Goal: Task Accomplishment & Management: Complete application form

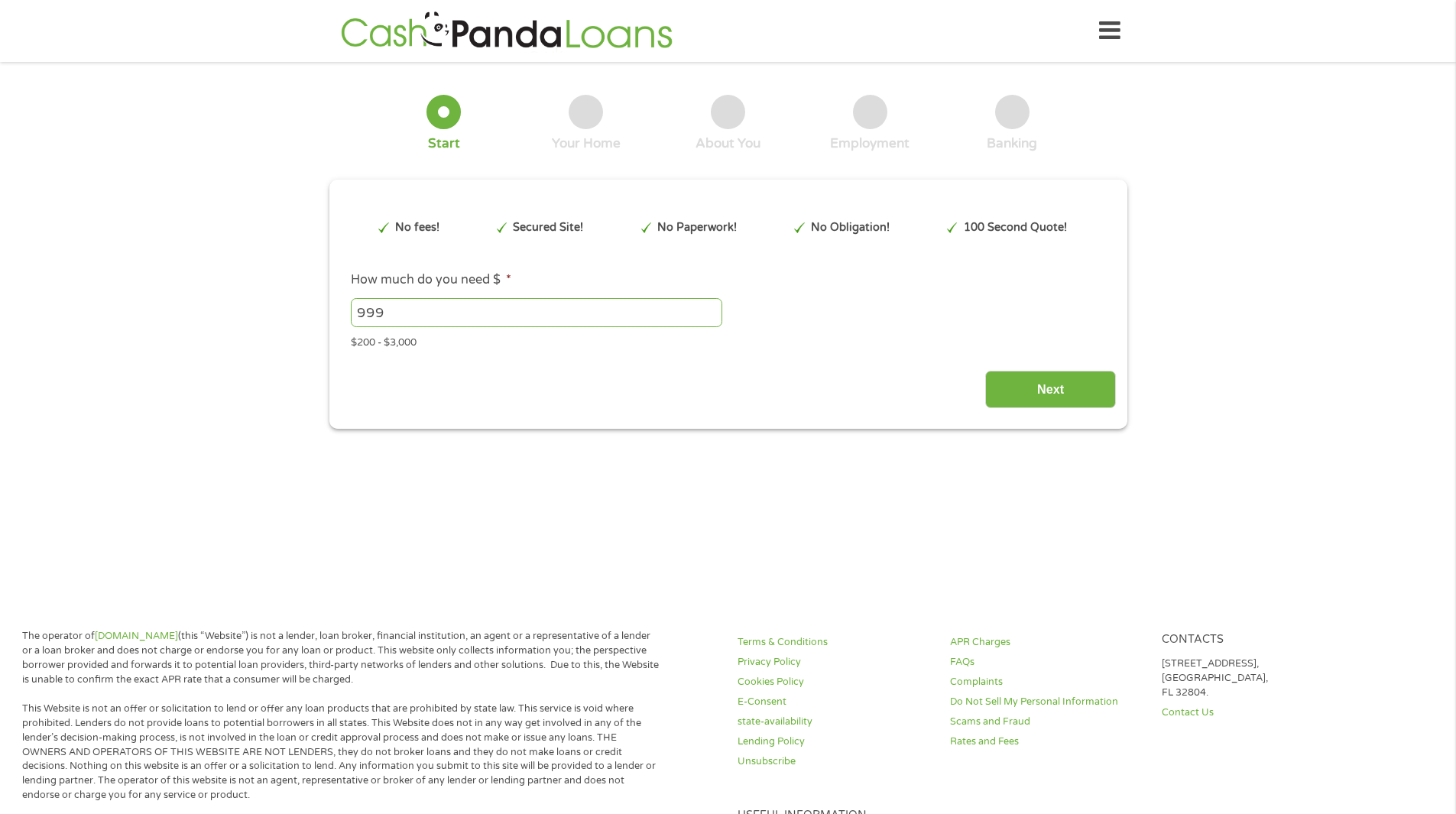
click at [710, 315] on input "999" at bounding box center [536, 313] width 372 height 29
click at [710, 316] on input "900" at bounding box center [536, 313] width 372 height 29
drag, startPoint x: 362, startPoint y: 316, endPoint x: 111, endPoint y: 338, distance: 252.0
click at [188, 329] on div "1 Start 2 Your Home 3 About You 4 Employment 5 Banking 6 This field is hidden w…" at bounding box center [728, 251] width 1456 height 356
type input "500"
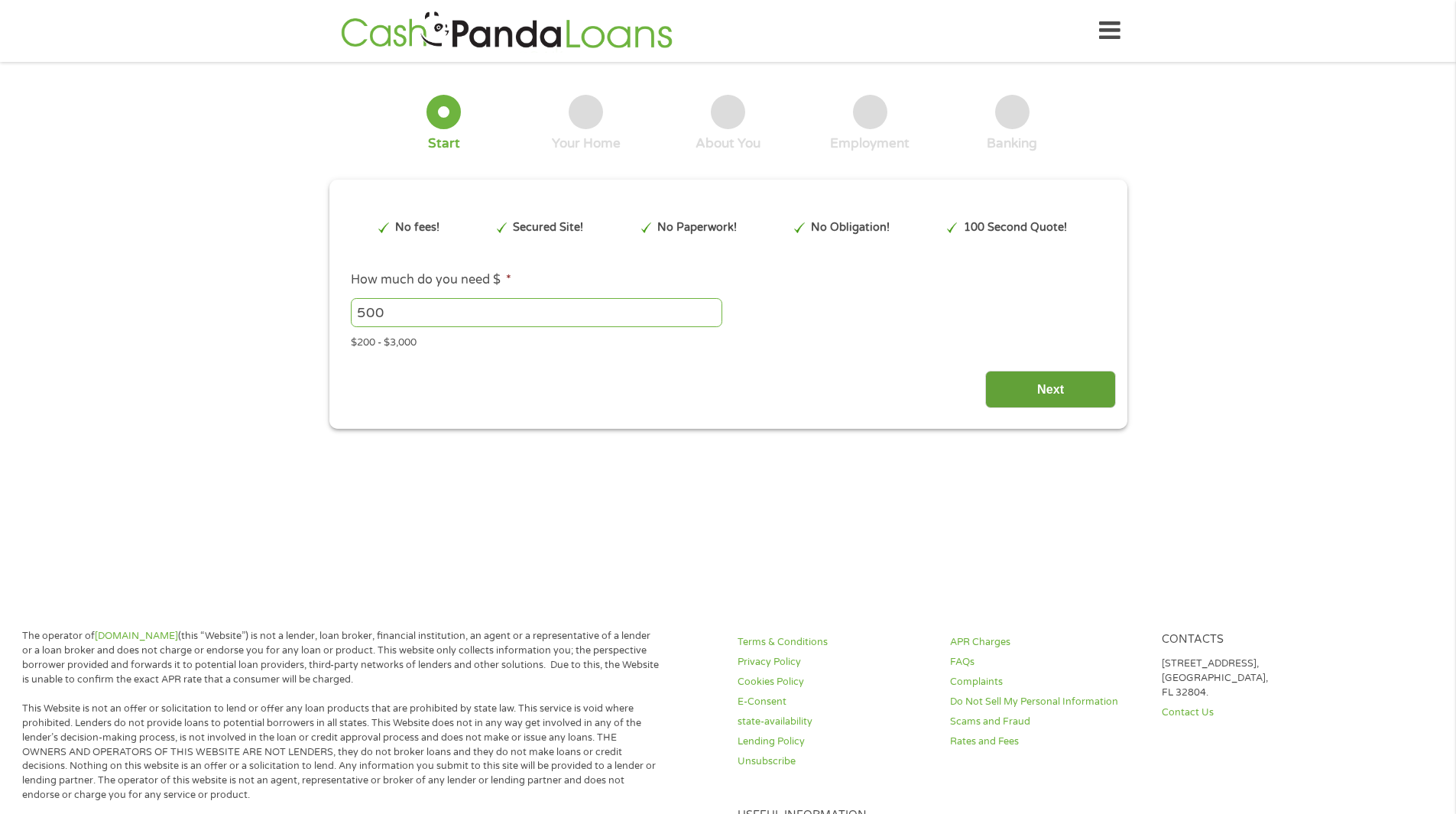
click at [1053, 382] on input "Next" at bounding box center [1050, 390] width 131 height 38
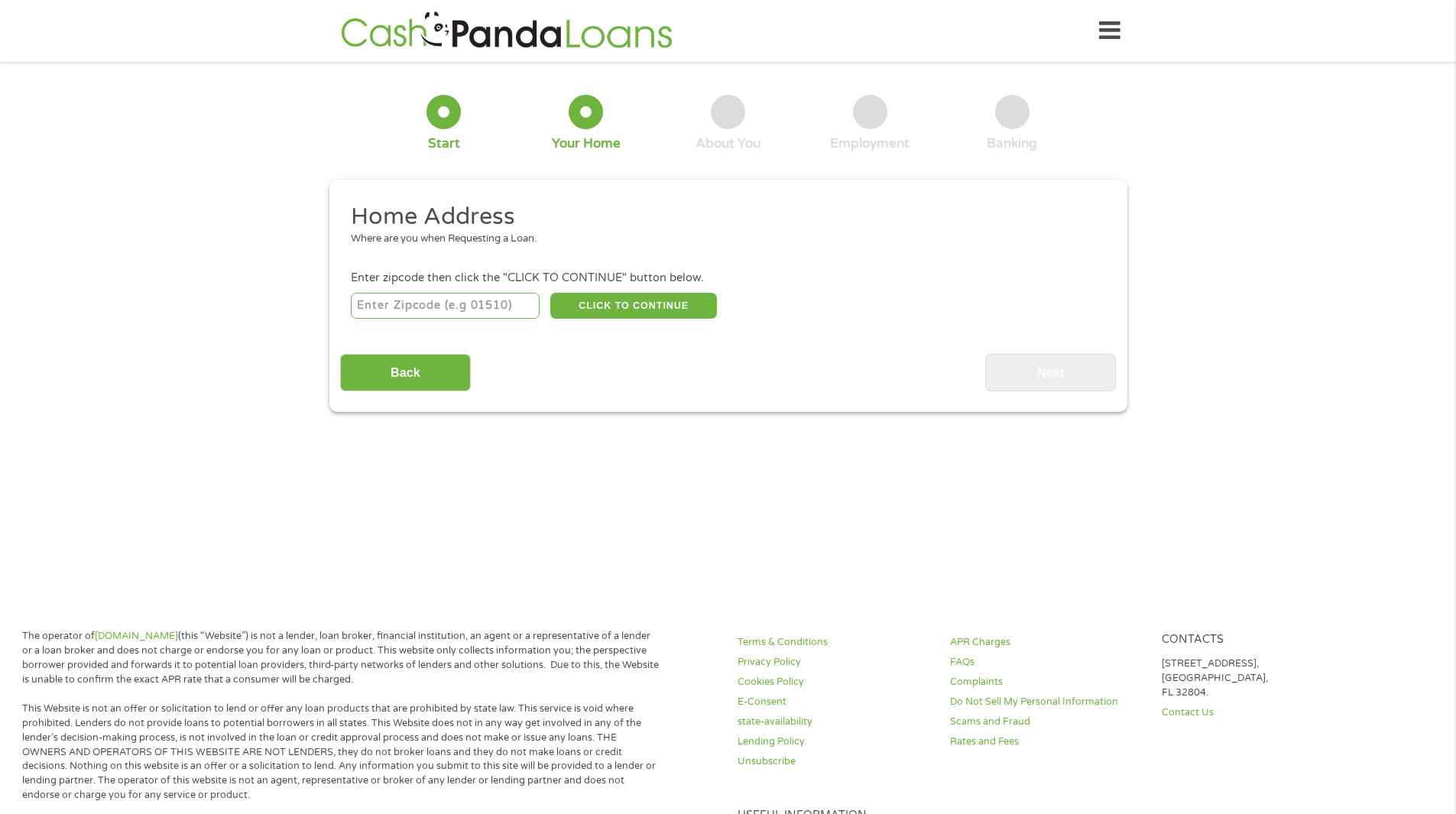
click at [470, 307] on input "number" at bounding box center [445, 305] width 189 height 26
type input "93292"
click at [639, 306] on button "CLICK TO CONTINUE" at bounding box center [634, 305] width 167 height 26
type input "93292"
type input "Visalia"
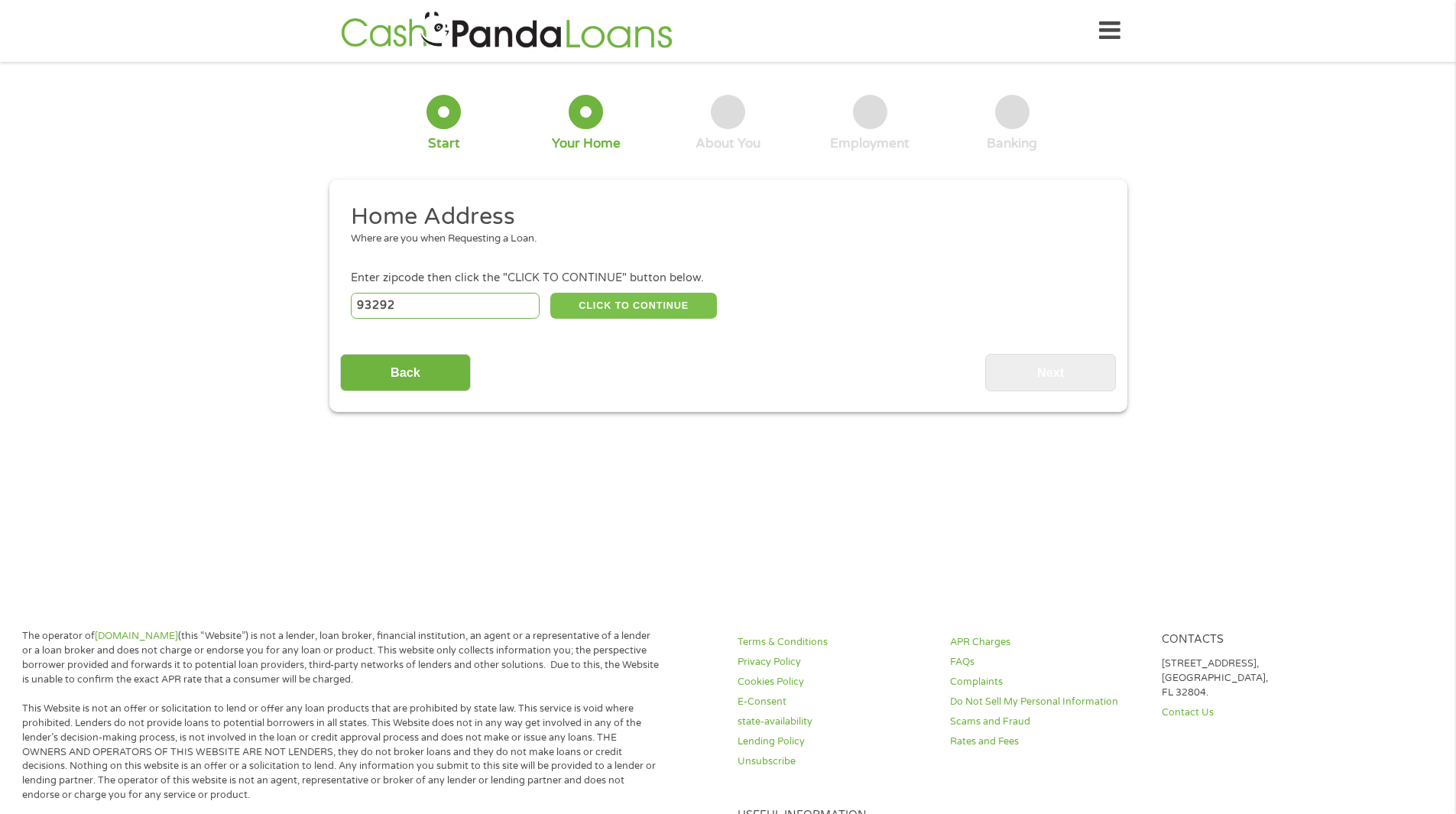
select select "[US_STATE]"
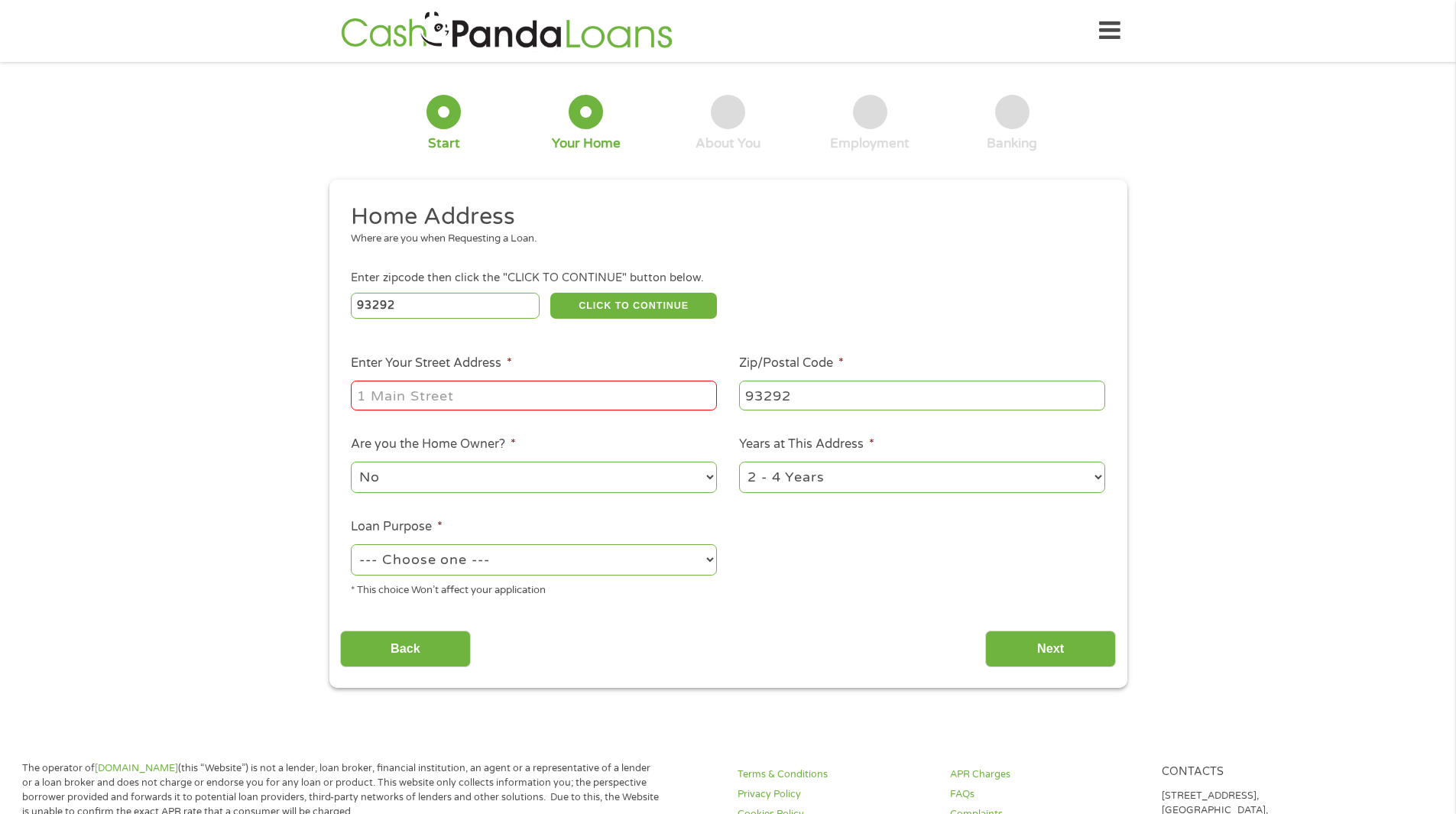
click at [456, 389] on input "Enter Your Street Address *" at bounding box center [534, 395] width 366 height 29
type input "2511 S ELVERTA"
select select "60months"
select select "paybills"
click at [1049, 649] on input "Next" at bounding box center [1050, 649] width 131 height 38
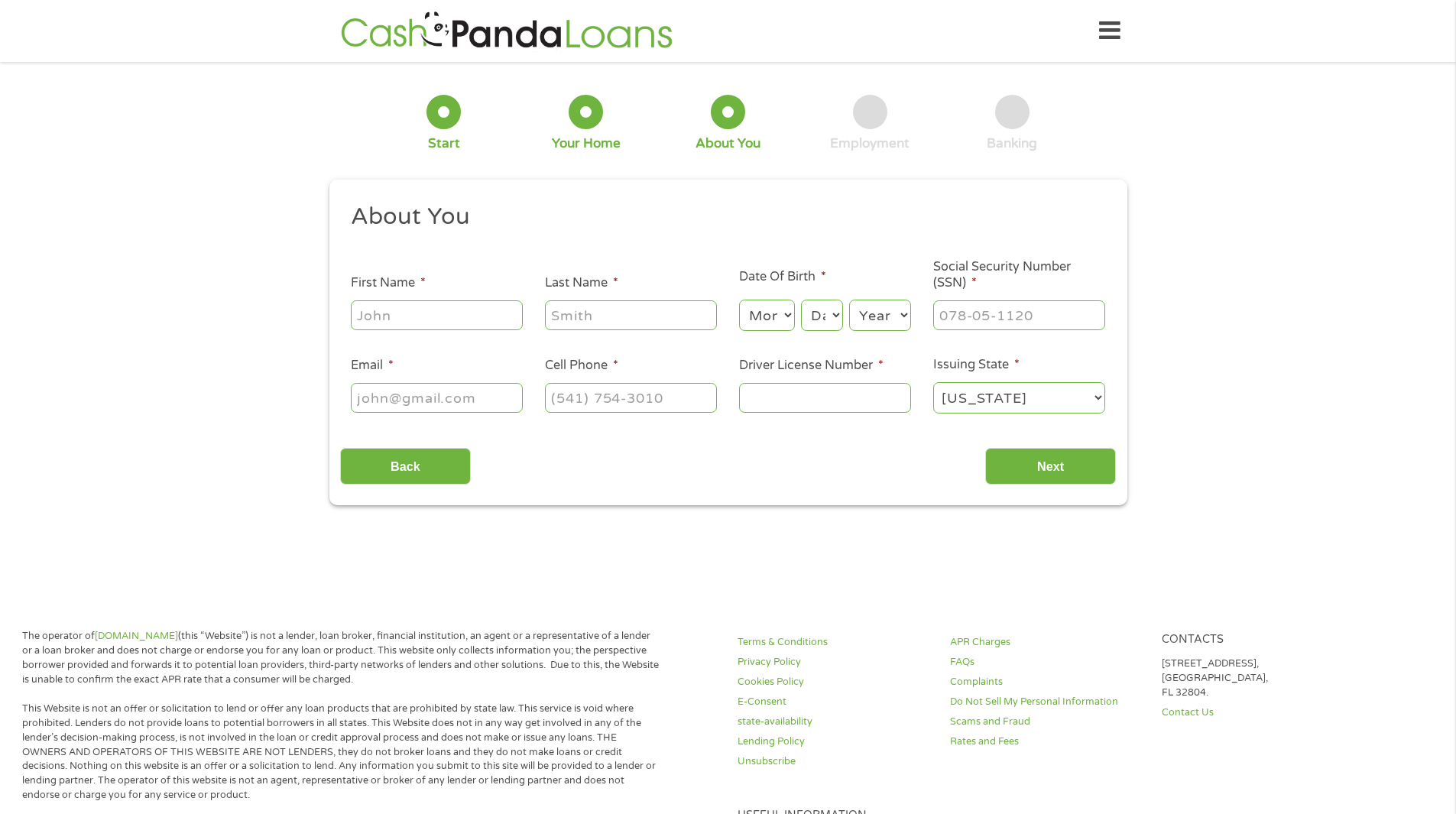
scroll to position [6, 6]
click at [432, 330] on input "First Name *" at bounding box center [437, 314] width 172 height 29
type input "[PERSON_NAME]"
select select "4"
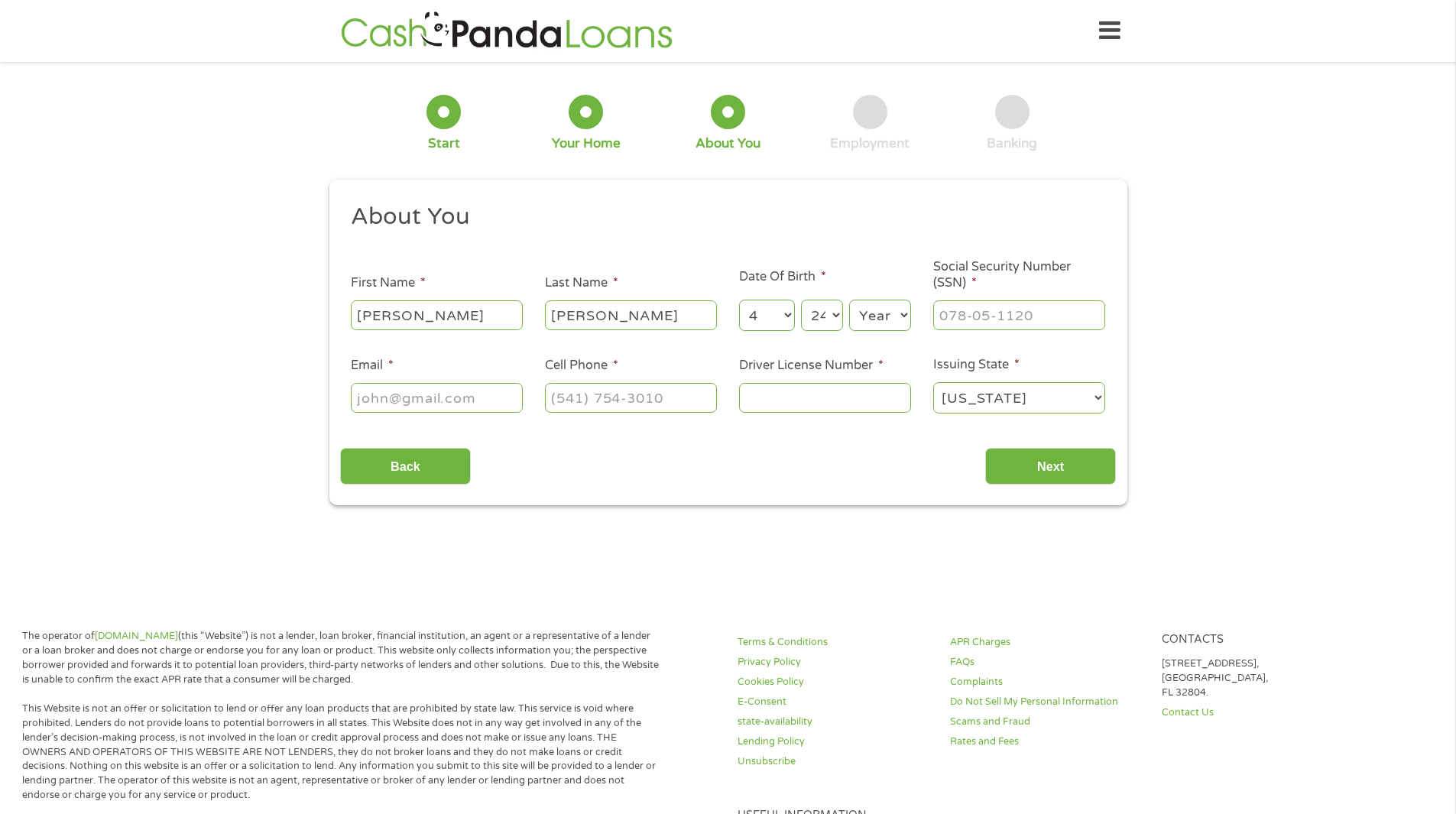
select select "25"
select select "1979"
type input "603-34-1730"
type input "[PERSON_NAME][EMAIL_ADDRESS][PERSON_NAME][DOMAIN_NAME]"
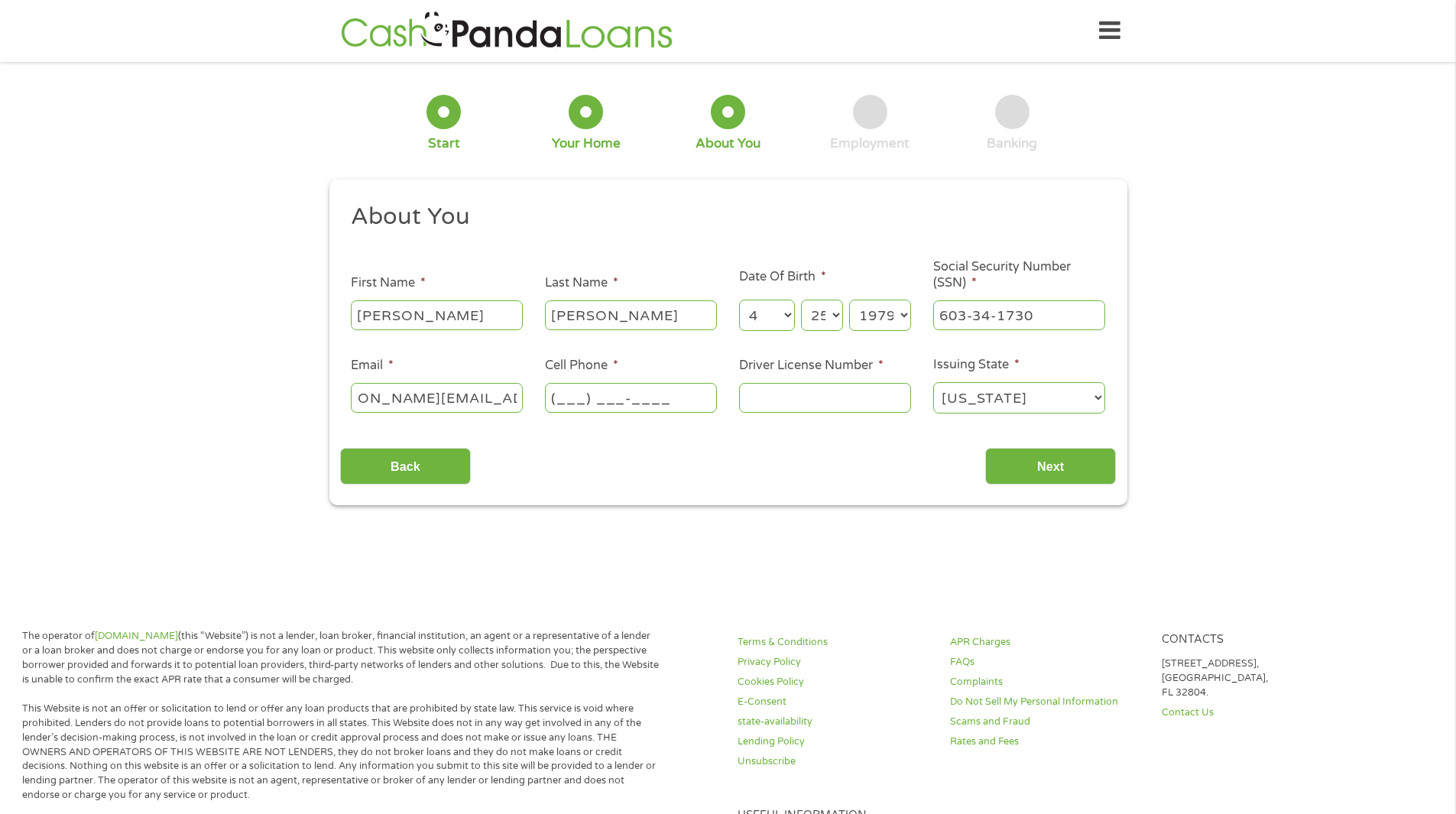
scroll to position [0, 0]
type input "[PHONE_NUMBER]"
type input "B6980923"
click at [1032, 474] on input "Next" at bounding box center [1050, 467] width 131 height 38
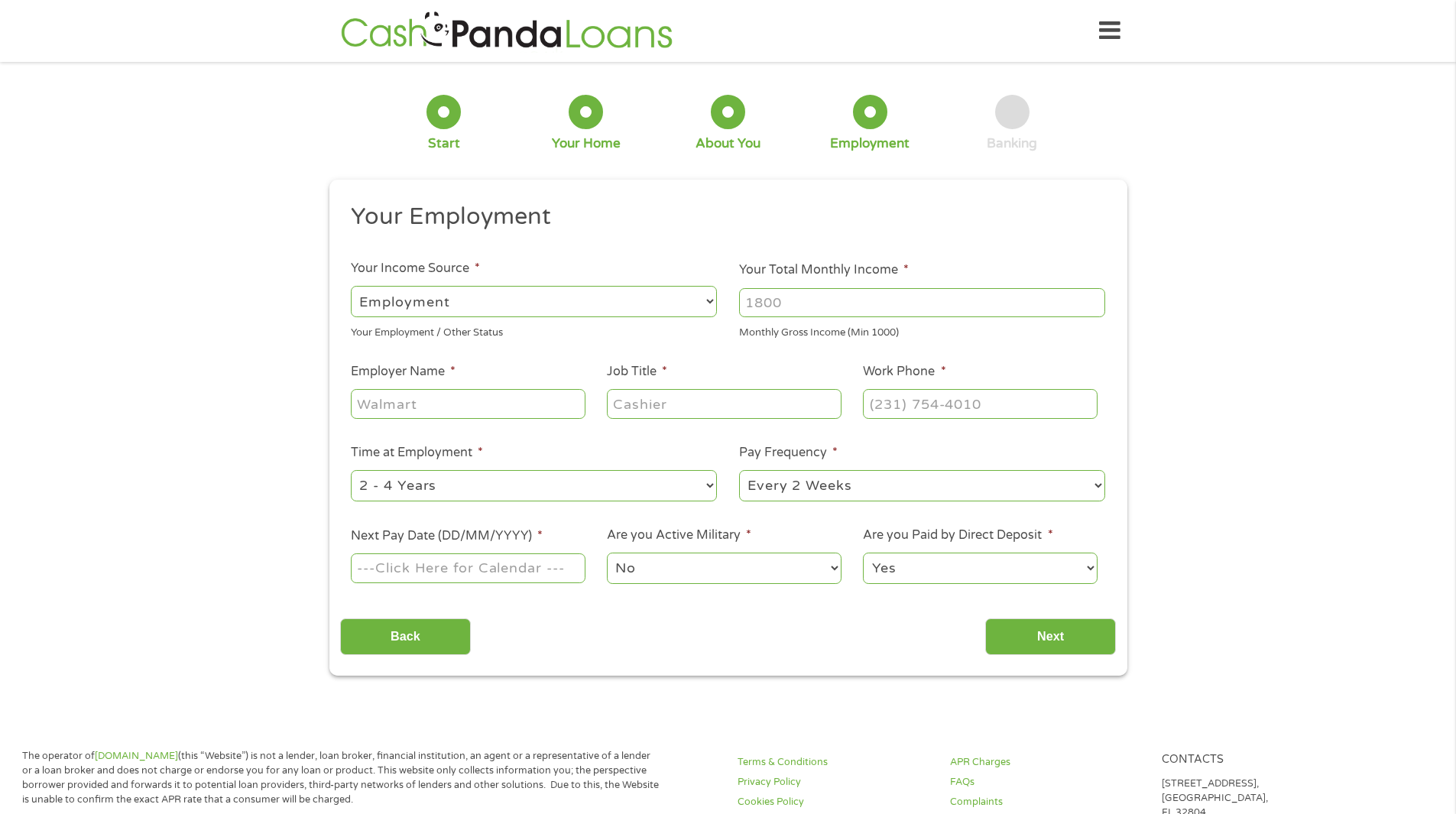
click at [838, 301] on input "Your Total Monthly Income *" at bounding box center [921, 303] width 366 height 29
type input "4500"
click at [500, 390] on input "Employer Name *" at bounding box center [467, 403] width 234 height 29
type input "[PERSON_NAME] FARMING"
type input "ACCOUNTING"
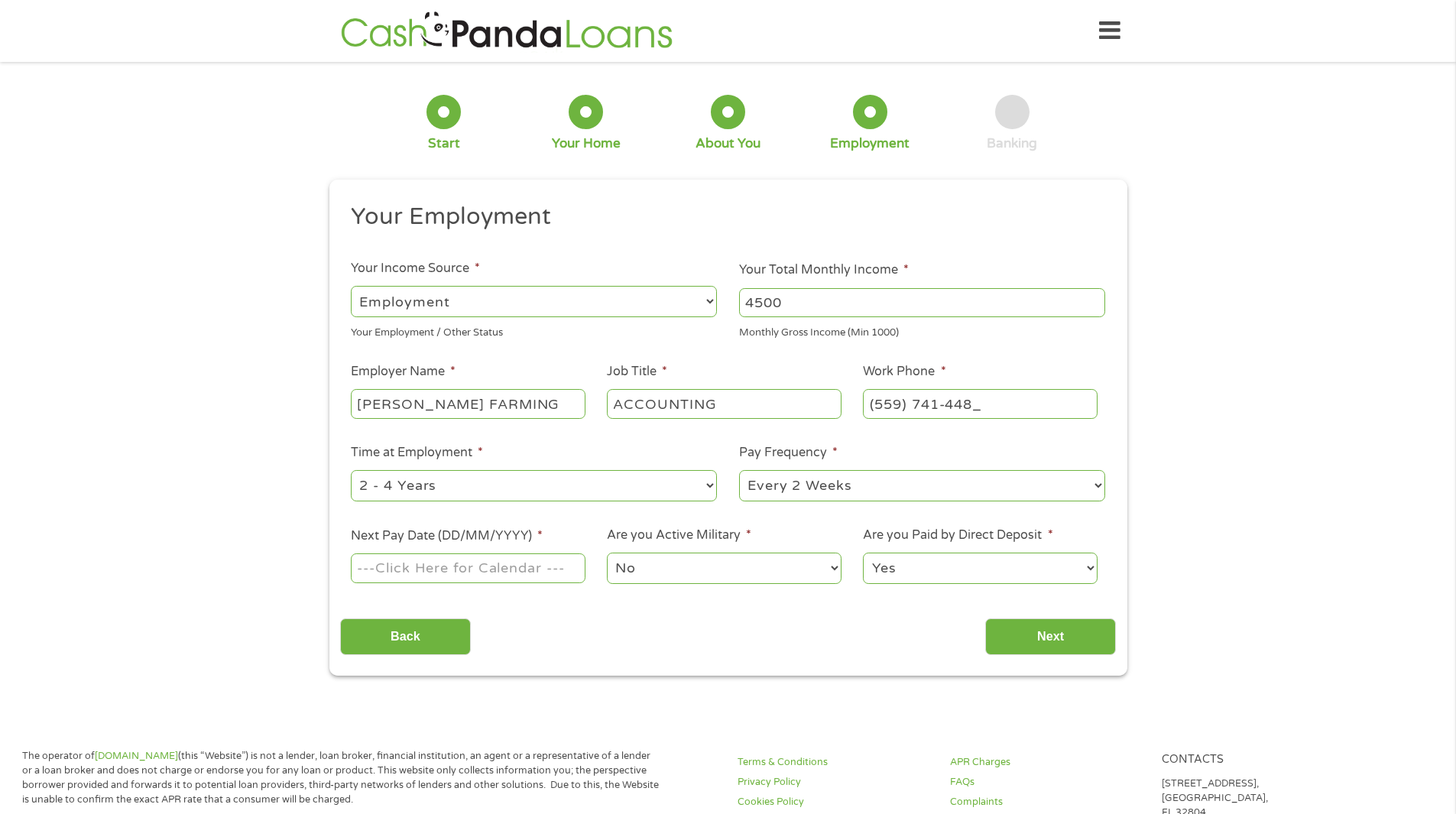
type input "[PHONE_NUMBER]"
select select "60months"
click at [655, 603] on div "Your Employment Your Income Source * --- Choose one --- Employment [DEMOGRAPHIC…" at bounding box center [728, 428] width 775 height 454
click at [387, 564] on input "Next Pay Date (DD/MM/YYYY) *" at bounding box center [467, 568] width 234 height 29
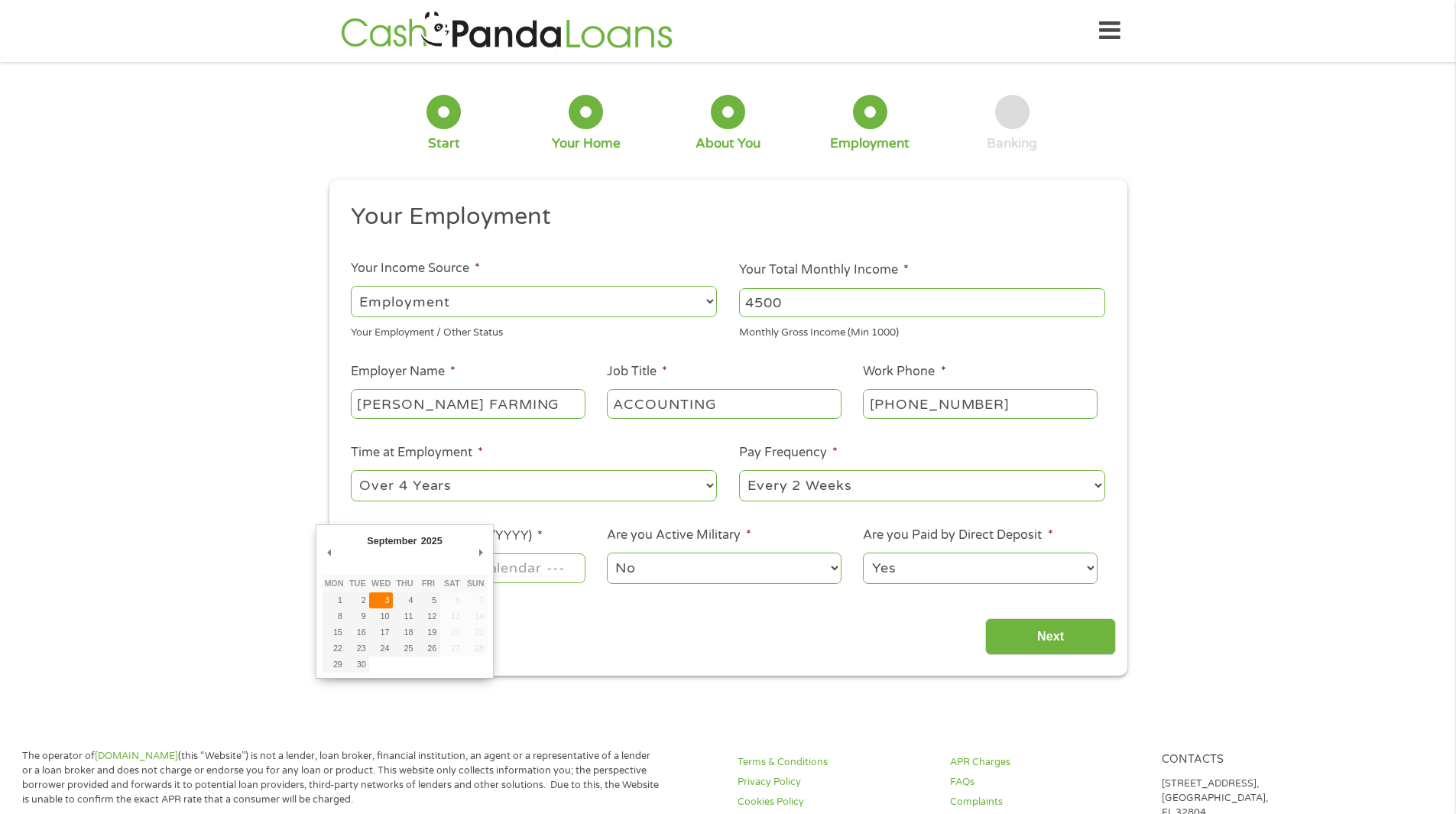
type input "[DATE]"
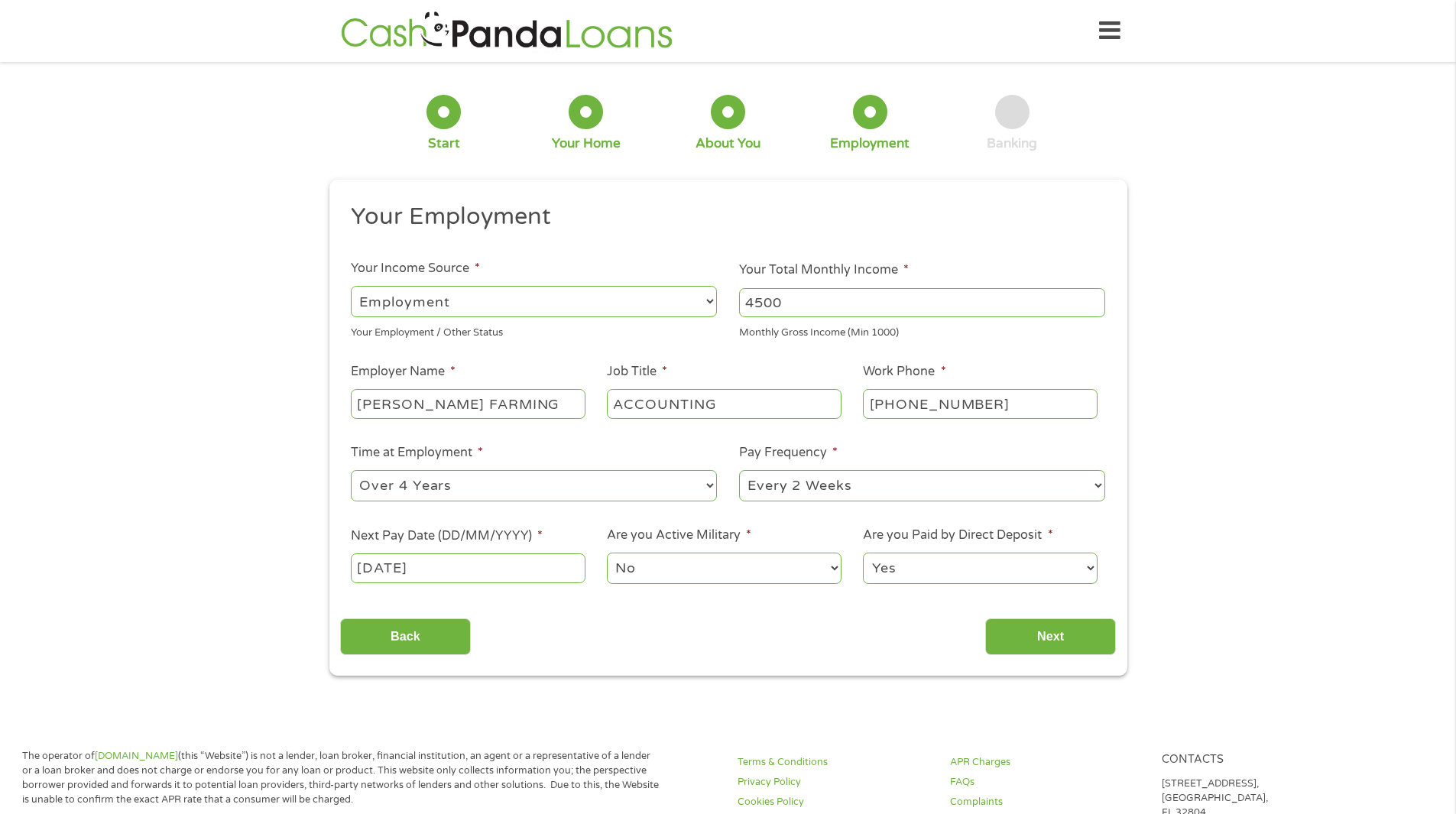
click at [647, 574] on select "No Yes" at bounding box center [724, 568] width 234 height 31
click at [607, 553] on select "No Yes" at bounding box center [724, 568] width 234 height 31
click at [1033, 628] on input "Next" at bounding box center [1050, 637] width 131 height 38
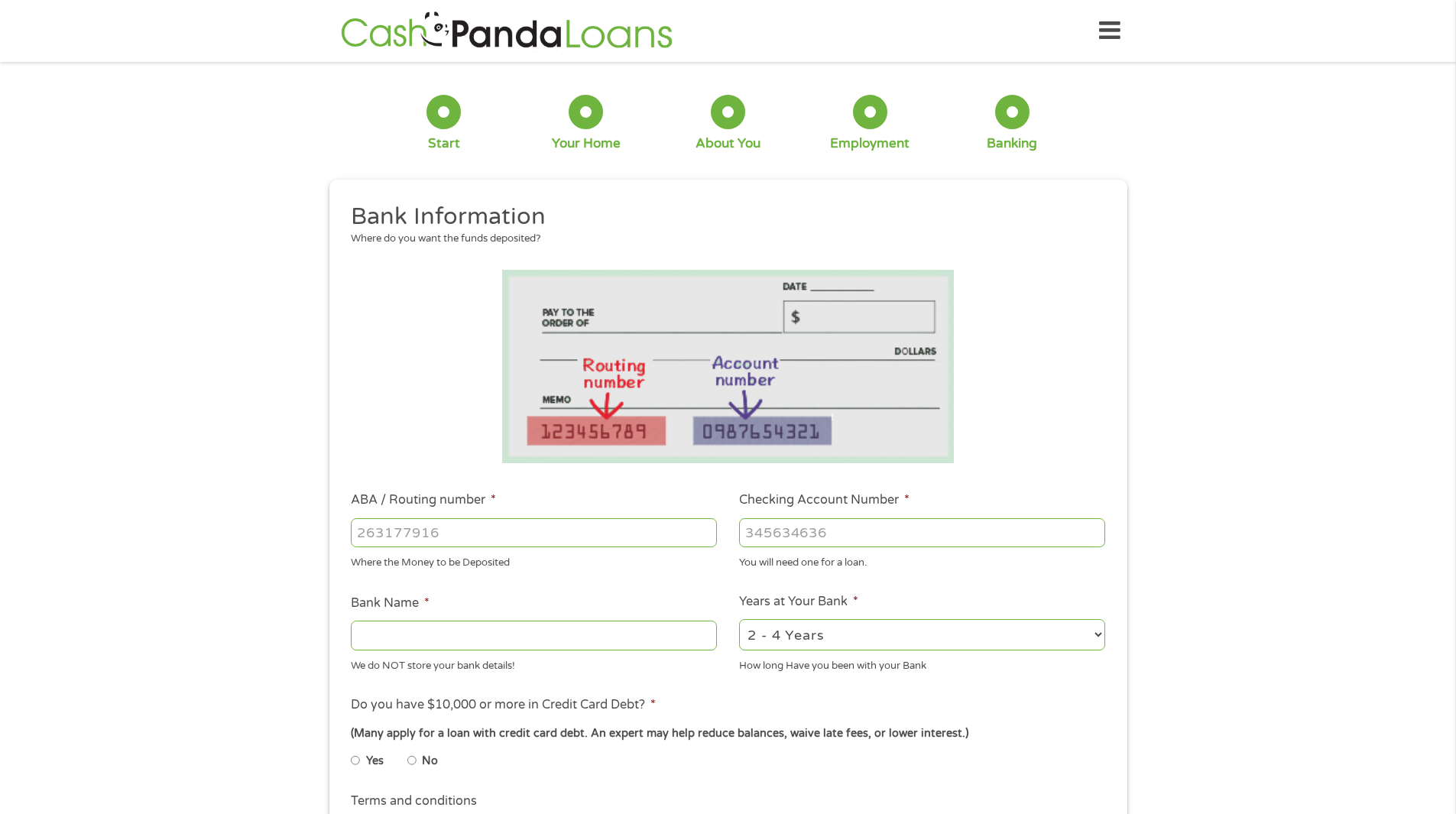
click at [450, 536] on input "ABA / Routing number *" at bounding box center [534, 533] width 366 height 29
type input "031176110"
type input "CAPITAL ONE NA"
type input "031176110"
type input "36330963089"
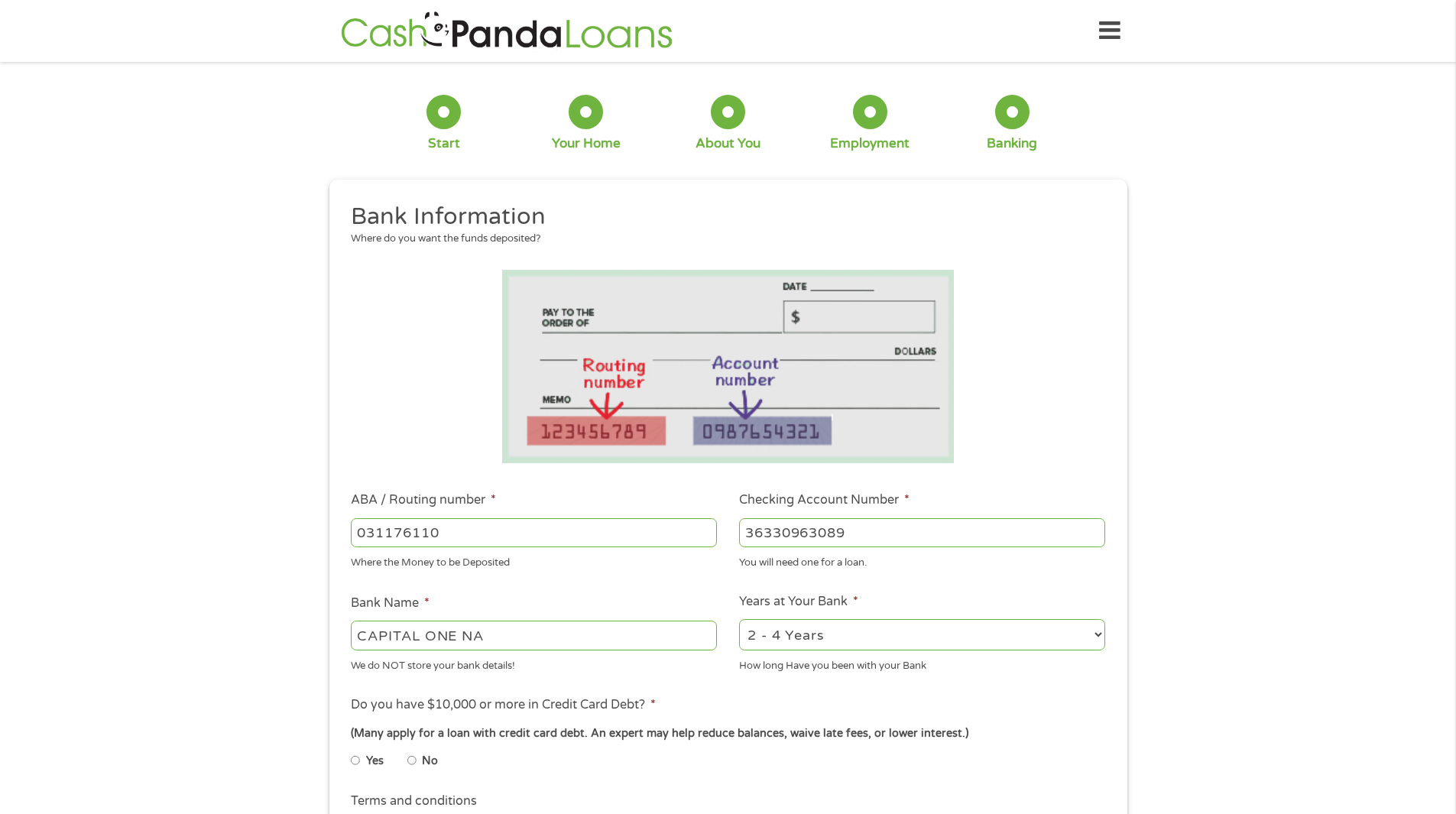
click at [411, 761] on input "No" at bounding box center [412, 760] width 9 height 24
radio input "true"
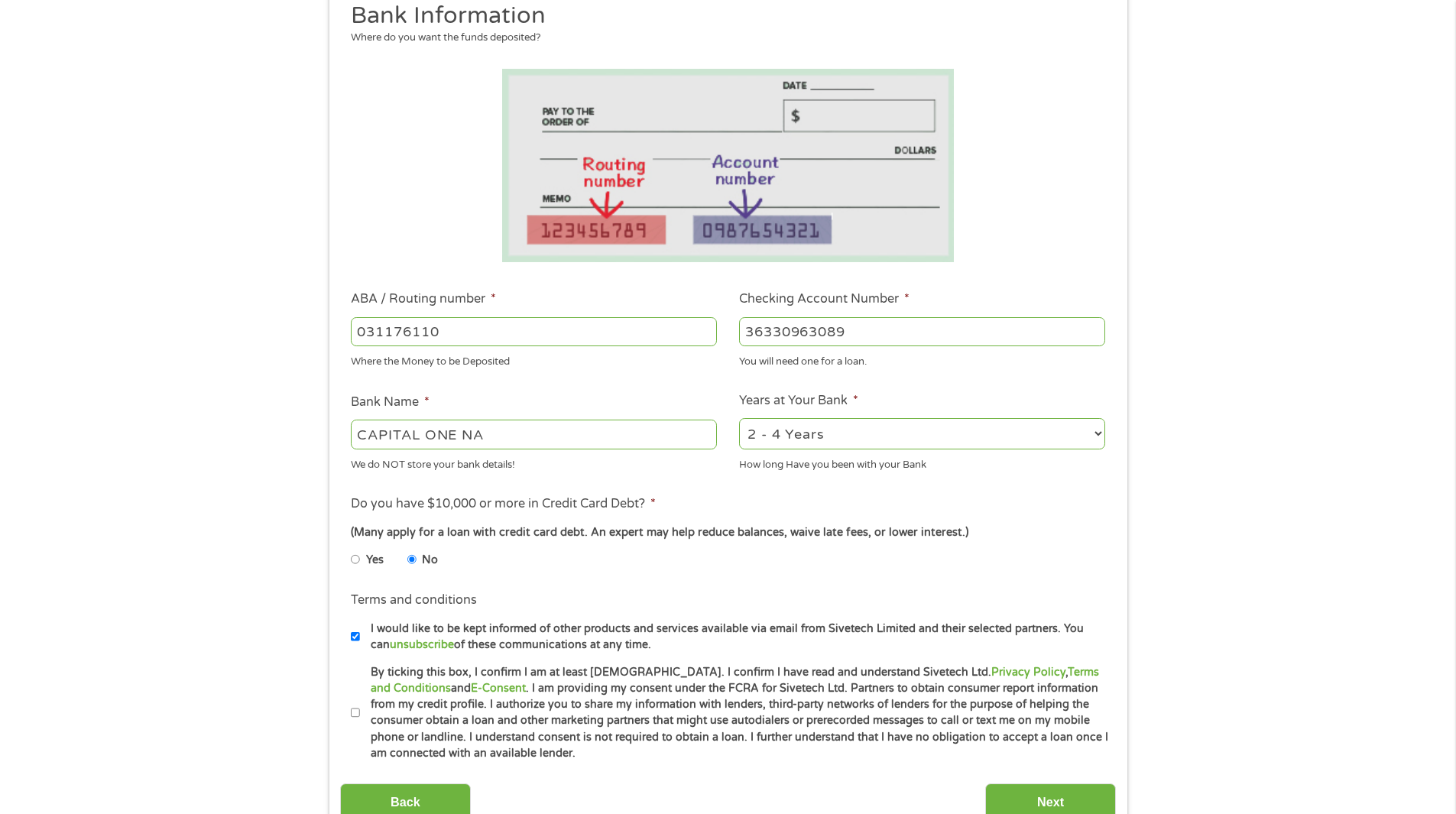
scroll to position [305, 0]
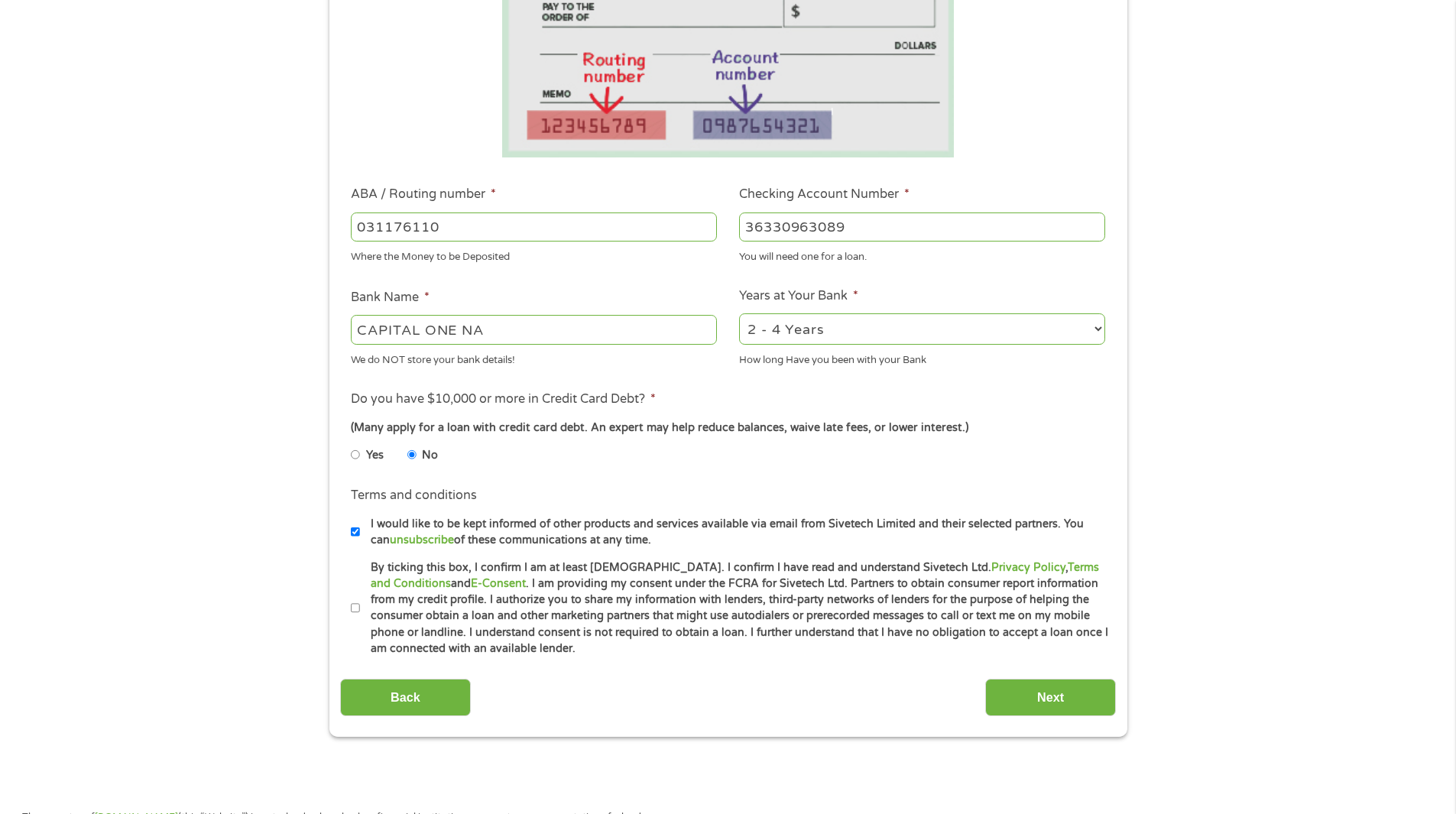
click at [355, 607] on input "By ticking this box, I confirm I am at least [DEMOGRAPHIC_DATA]. I confirm I ha…" at bounding box center [355, 608] width 9 height 24
checkbox input "true"
click at [1043, 690] on input "Next" at bounding box center [1050, 698] width 131 height 38
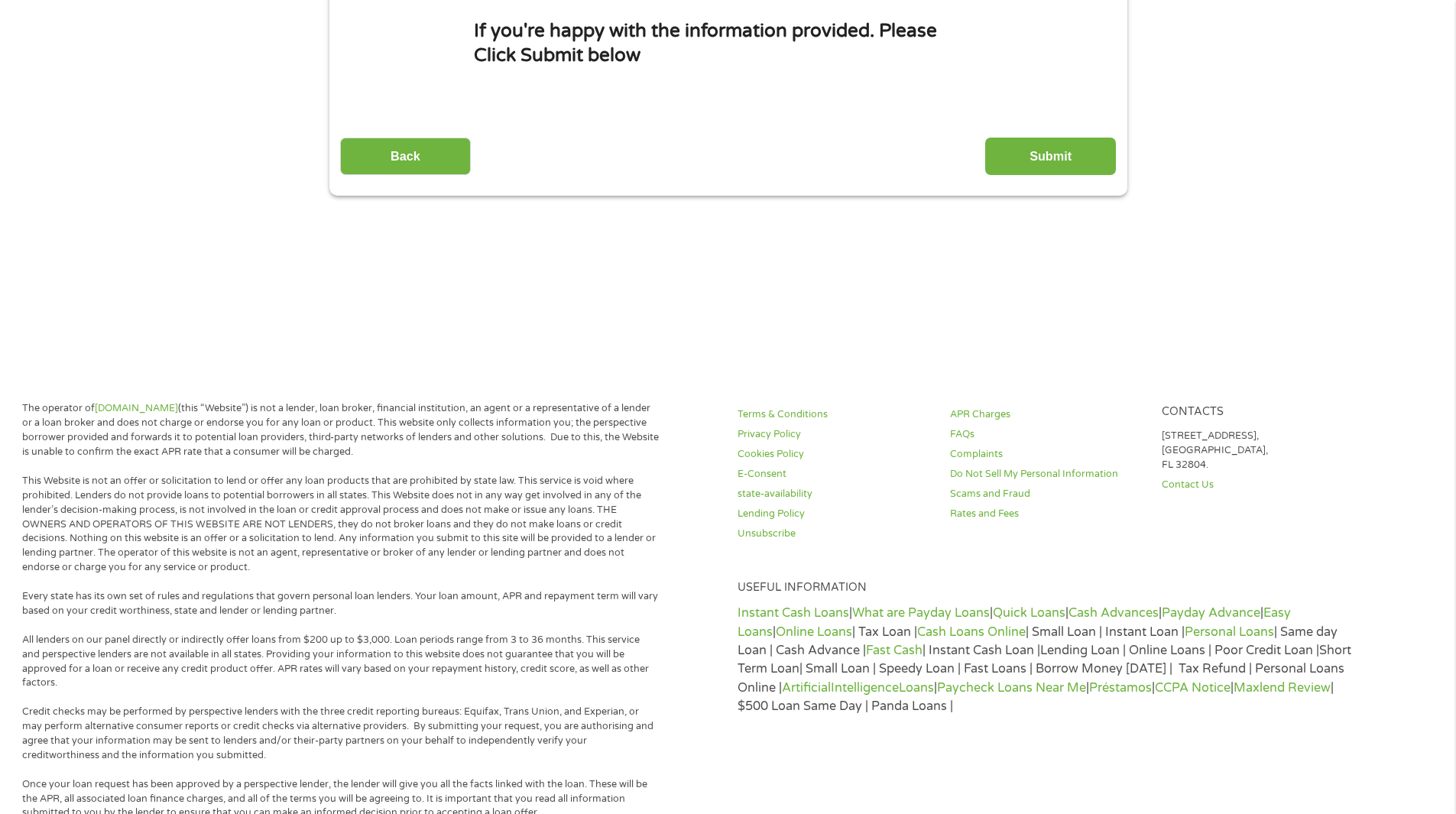
scroll to position [0, 0]
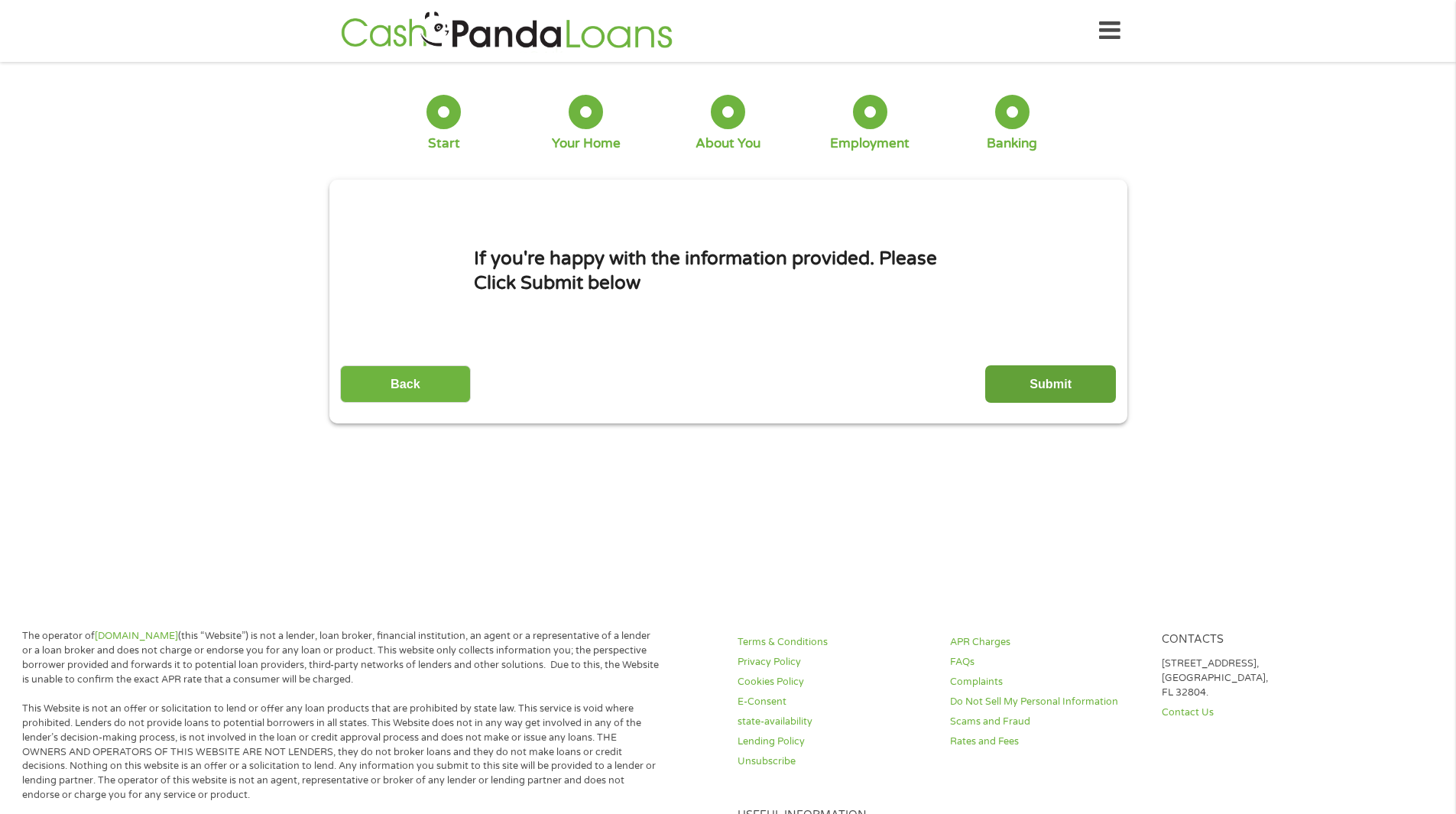
click at [1046, 378] on input "Submit" at bounding box center [1050, 384] width 131 height 38
